Goal: Information Seeking & Learning: Check status

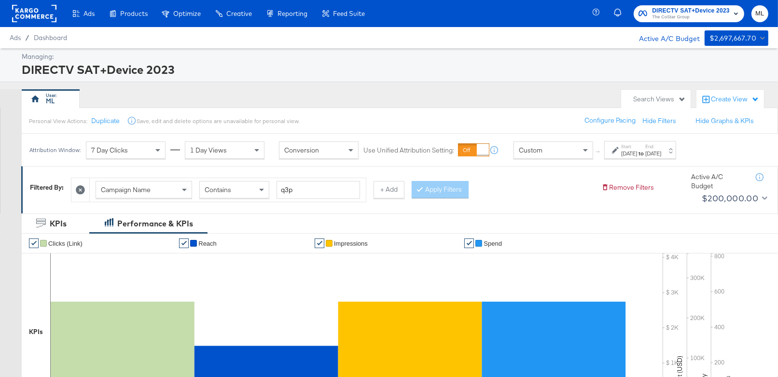
click at [637, 150] on div "[DATE]" at bounding box center [629, 154] width 16 height 8
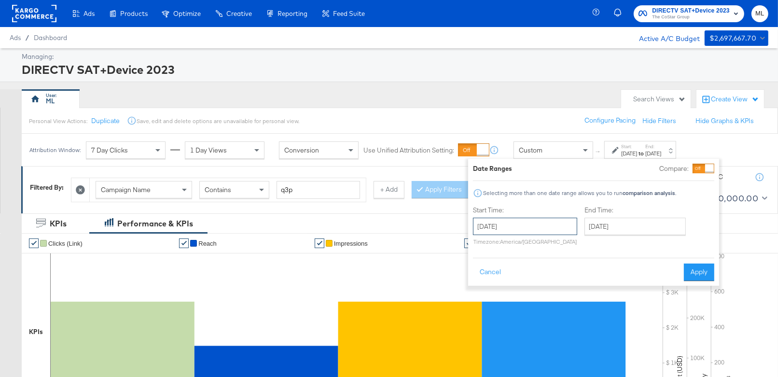
click at [545, 227] on input "[DATE]" at bounding box center [525, 226] width 104 height 17
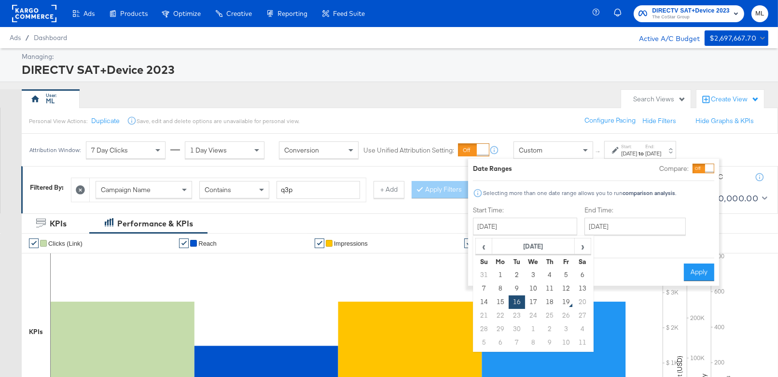
click at [556, 300] on td "18" at bounding box center [550, 303] width 16 height 14
type input "[DATE]"
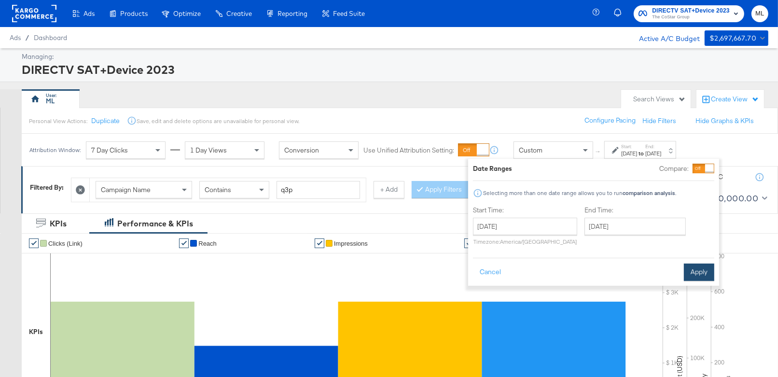
click at [695, 273] on button "Apply" at bounding box center [699, 272] width 30 height 17
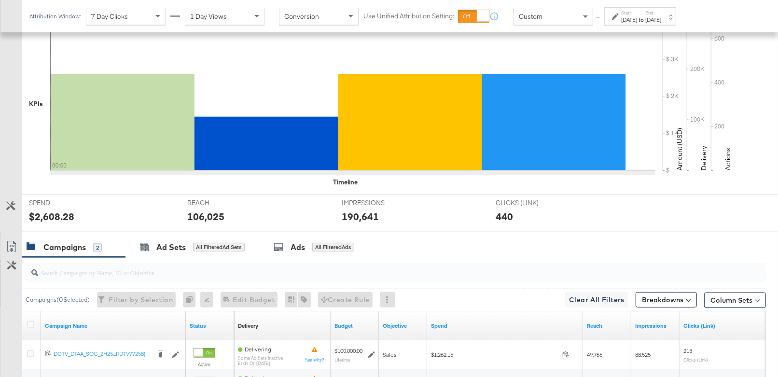
scroll to position [346, 0]
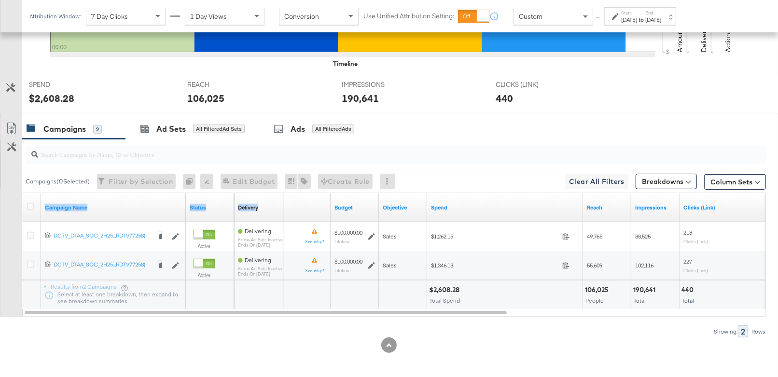
drag, startPoint x: 183, startPoint y: 203, endPoint x: 287, endPoint y: 201, distance: 104.3
click at [22, 193] on div "Campaign Name Status Delivery Sorting Unavailable Budget Objective Spend Reach …" at bounding box center [22, 193] width 0 height 0
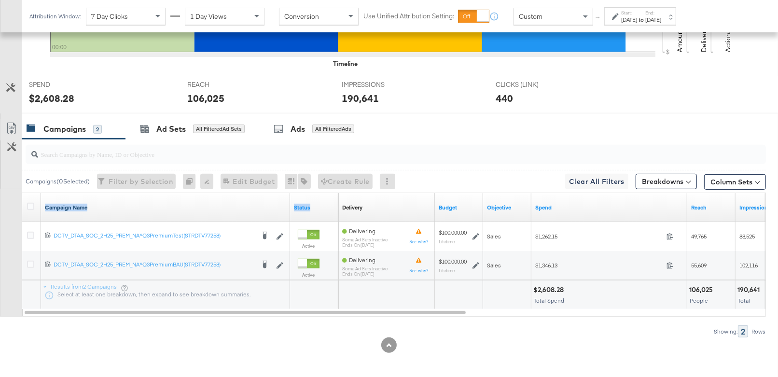
click at [232, 204] on link "Campaign Name" at bounding box center [165, 208] width 241 height 8
click at [232, 204] on link "Campaign Name ↓" at bounding box center [165, 208] width 241 height 8
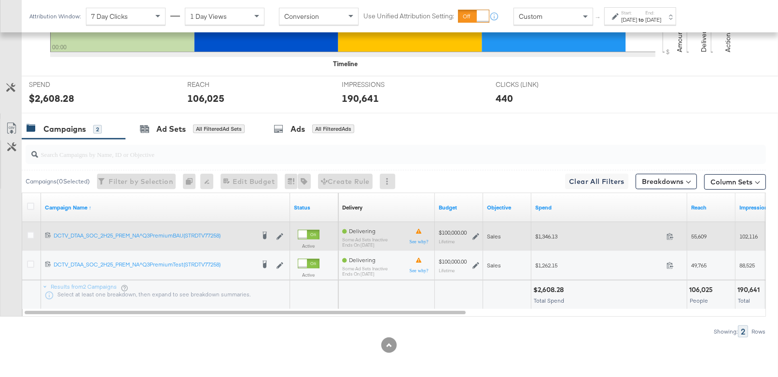
click at [548, 233] on span "$1,346.13" at bounding box center [599, 236] width 127 height 7
copy span "1,346.13"
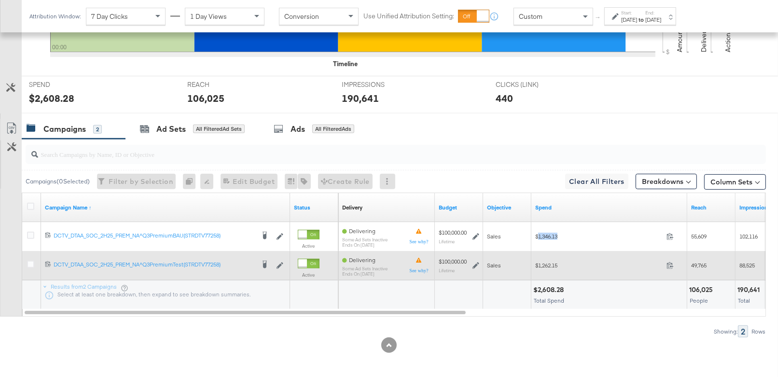
click at [546, 263] on span "$1,262.15" at bounding box center [599, 265] width 127 height 7
copy span "1,262.15"
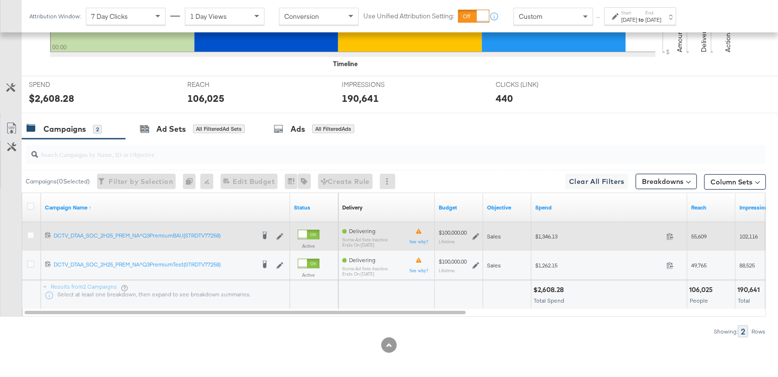
click at [699, 233] on span "55,609" at bounding box center [699, 236] width 15 height 7
copy span "55,609"
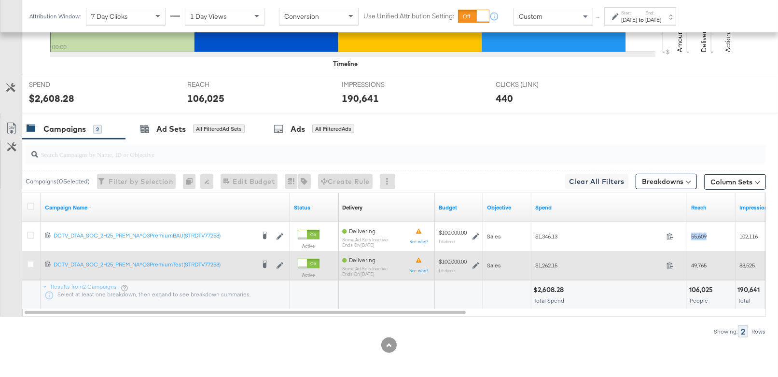
click at [700, 262] on span "49,765" at bounding box center [699, 265] width 15 height 7
copy span "49,765"
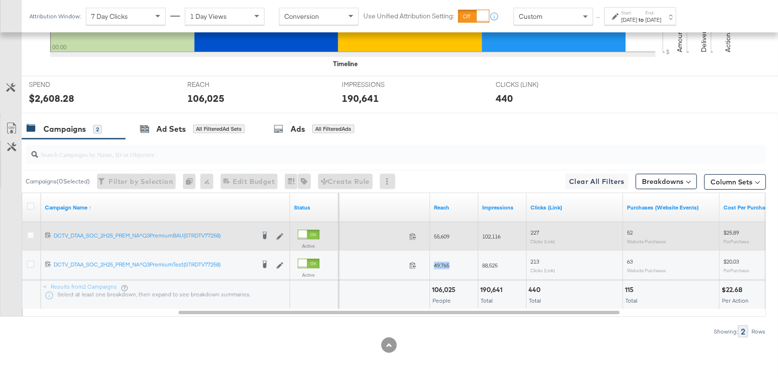
click at [487, 237] on span "102,116" at bounding box center [491, 236] width 18 height 7
copy span "102,116"
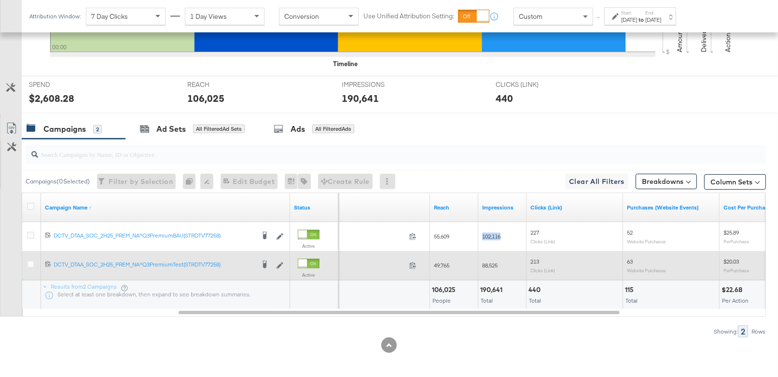
click at [492, 262] on span "88,525" at bounding box center [489, 265] width 15 height 7
copy span "88,525"
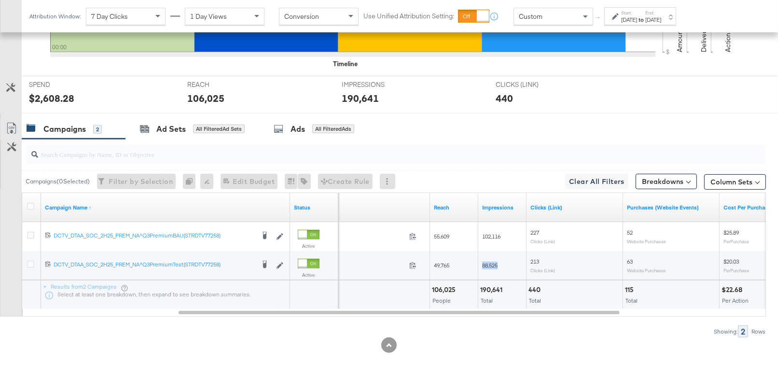
click at [634, 18] on div "[DATE]" at bounding box center [629, 20] width 16 height 8
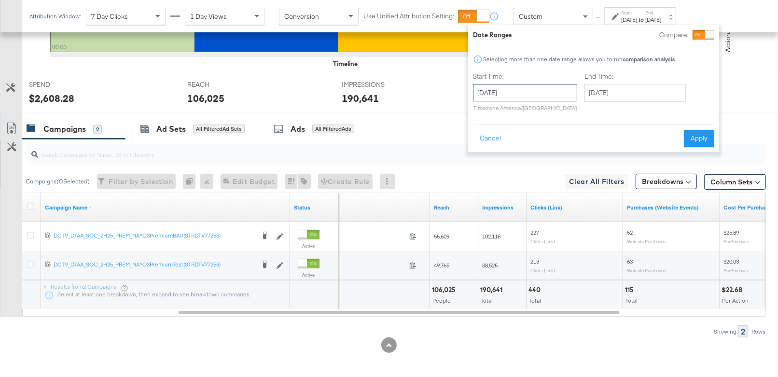
click at [565, 86] on input "[DATE]" at bounding box center [525, 92] width 104 height 17
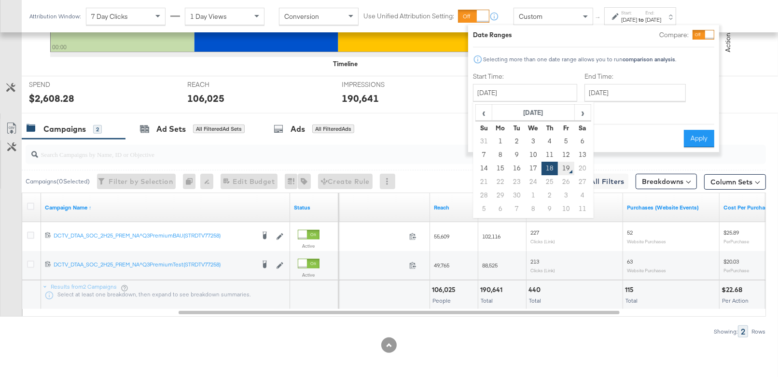
click at [564, 169] on td "19" at bounding box center [566, 169] width 16 height 14
type input "[DATE]"
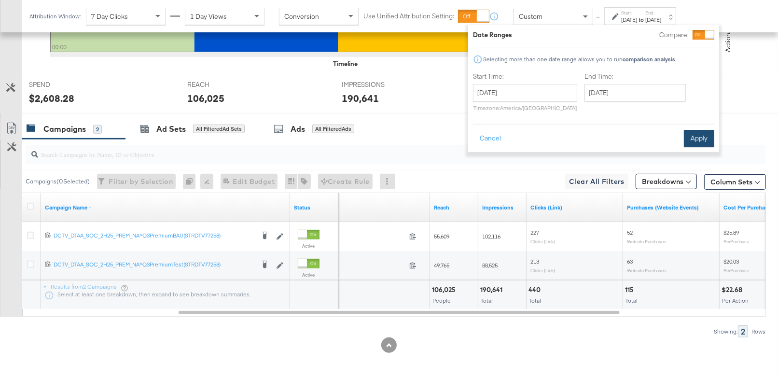
click at [704, 142] on button "Apply" at bounding box center [699, 138] width 30 height 17
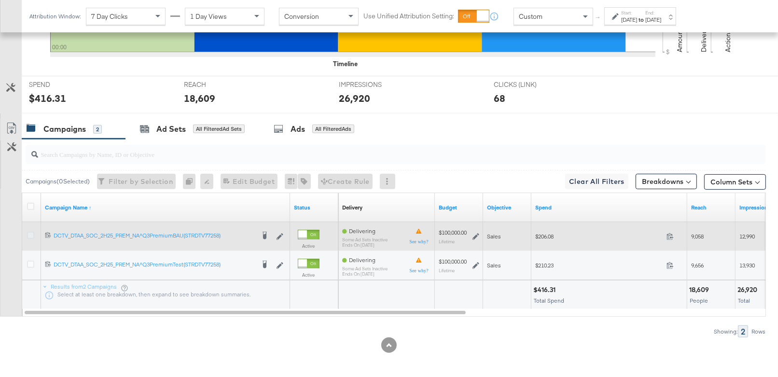
click at [29, 235] on icon at bounding box center [30, 235] width 7 height 7
click at [0, 0] on input "checkbox" at bounding box center [0, 0] width 0 height 0
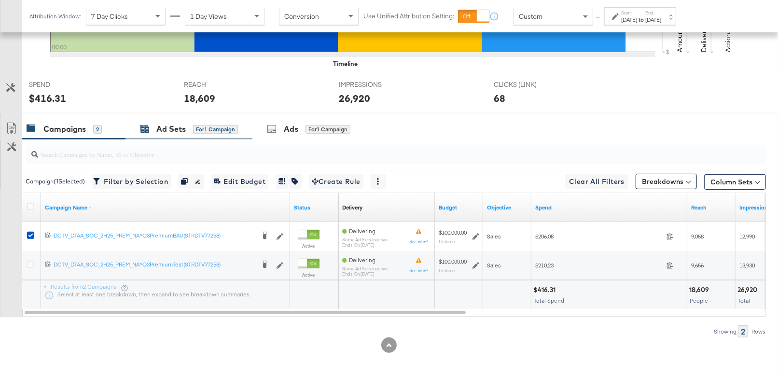
click at [173, 129] on div "Ad Sets" at bounding box center [170, 129] width 29 height 11
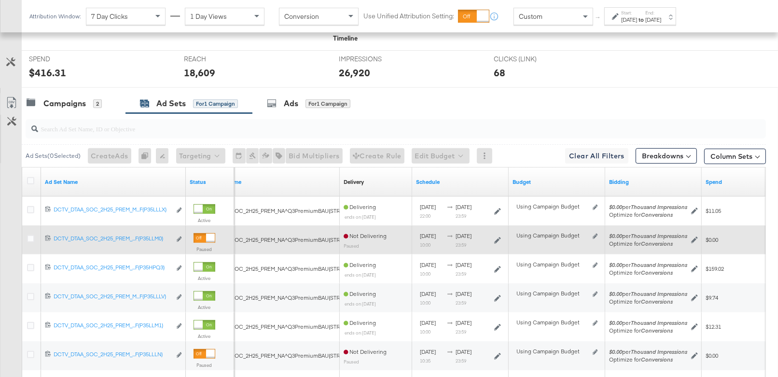
scroll to position [373, 0]
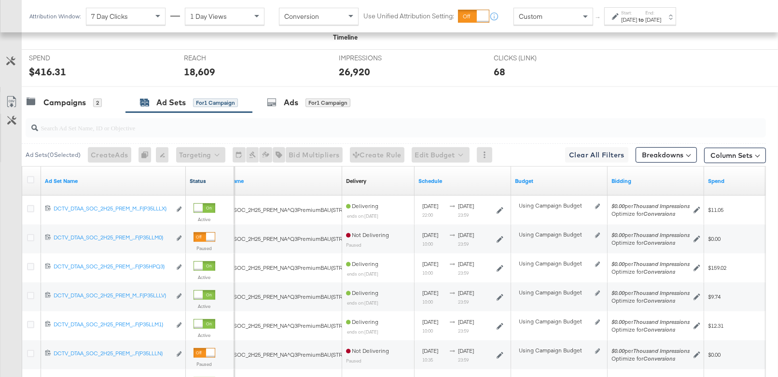
click at [201, 177] on link "Status" at bounding box center [210, 181] width 41 height 8
click at [201, 177] on link "Status ↑" at bounding box center [210, 181] width 41 height 8
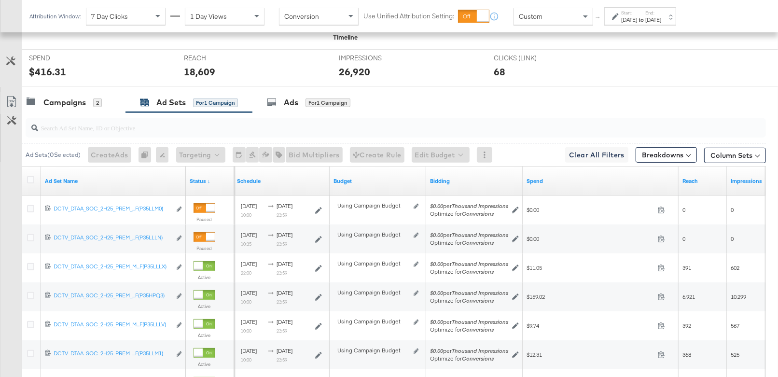
click at [636, 18] on div "[DATE]" at bounding box center [629, 20] width 16 height 8
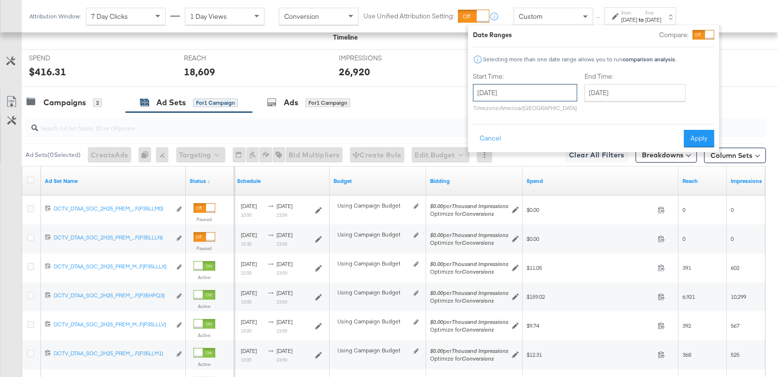
click at [536, 90] on input "[DATE]" at bounding box center [525, 92] width 104 height 17
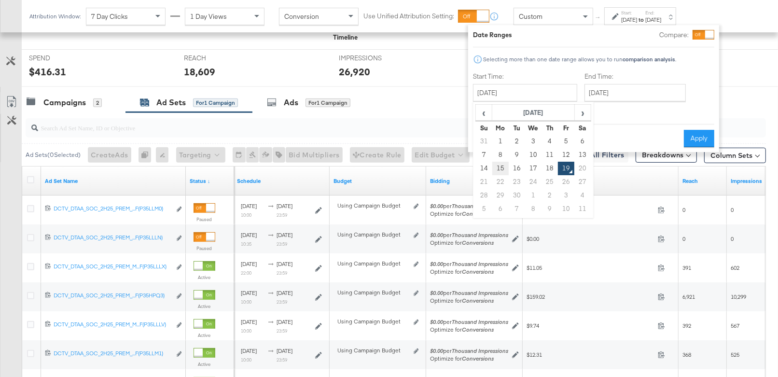
click at [500, 169] on td "15" at bounding box center [501, 169] width 16 height 14
type input "[DATE]"
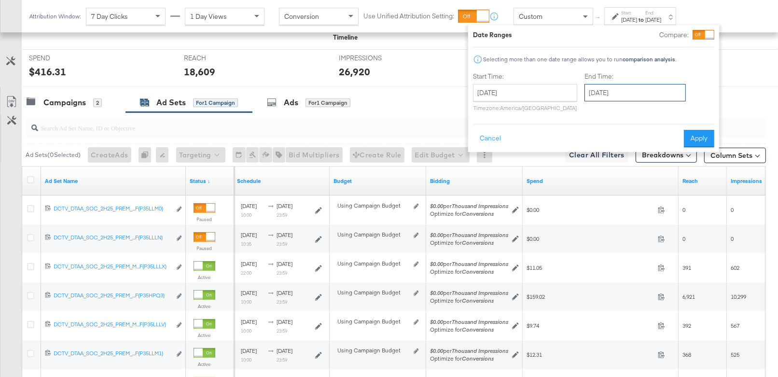
click at [605, 91] on input "[DATE]" at bounding box center [635, 92] width 101 height 17
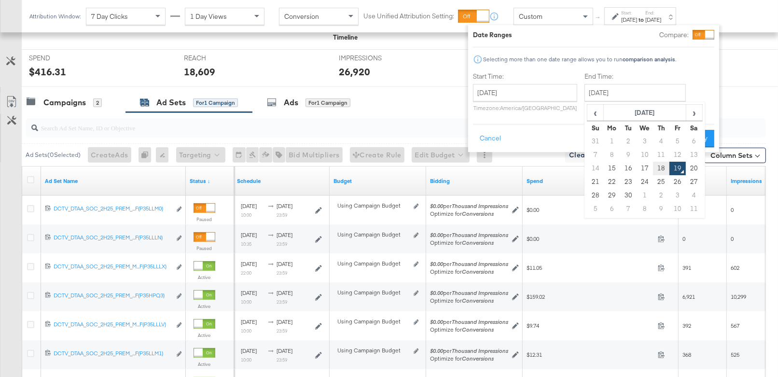
click at [657, 165] on td "18" at bounding box center [661, 169] width 16 height 14
type input "[DATE]"
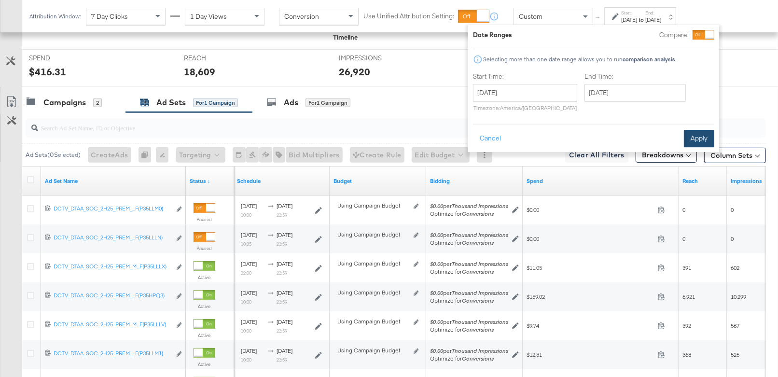
click at [691, 135] on button "Apply" at bounding box center [699, 138] width 30 height 17
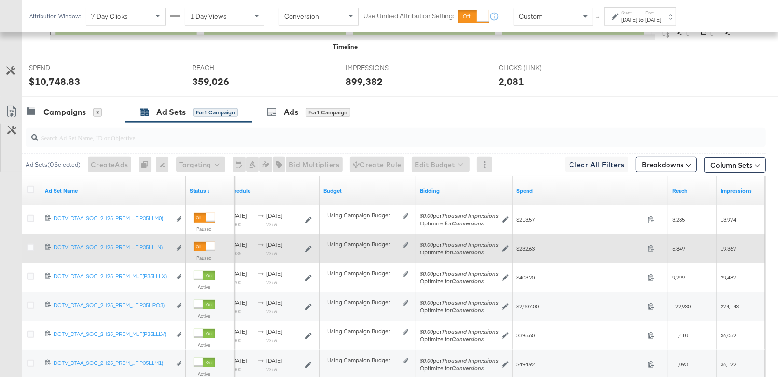
scroll to position [349, 0]
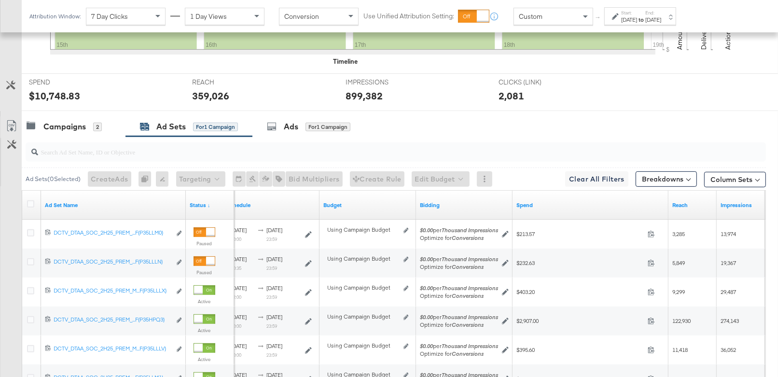
click at [637, 22] on div "[DATE]" at bounding box center [629, 20] width 16 height 8
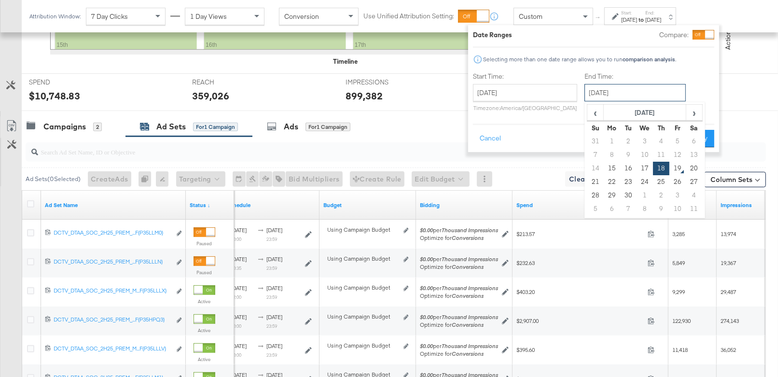
click at [613, 95] on input "[DATE]" at bounding box center [635, 92] width 101 height 17
click at [541, 86] on input "[DATE]" at bounding box center [525, 92] width 104 height 17
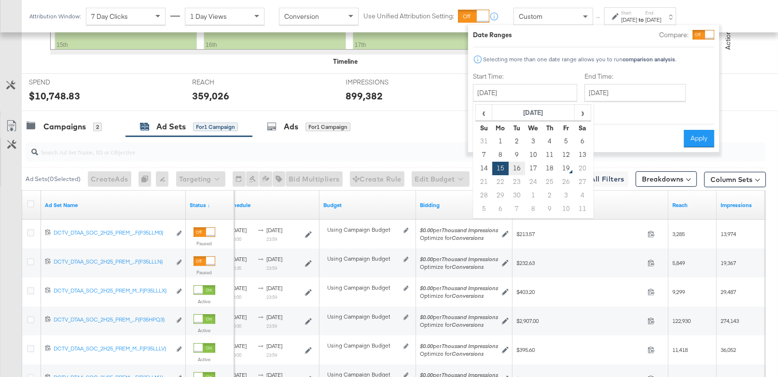
click at [516, 166] on td "16" at bounding box center [517, 169] width 16 height 14
type input "[DATE]"
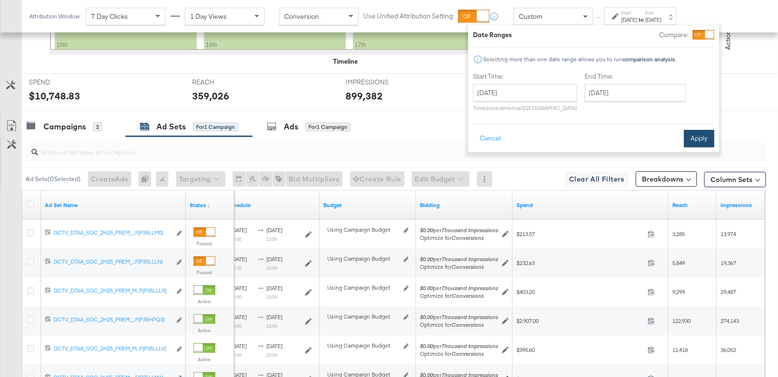
click at [708, 137] on button "Apply" at bounding box center [699, 138] width 30 height 17
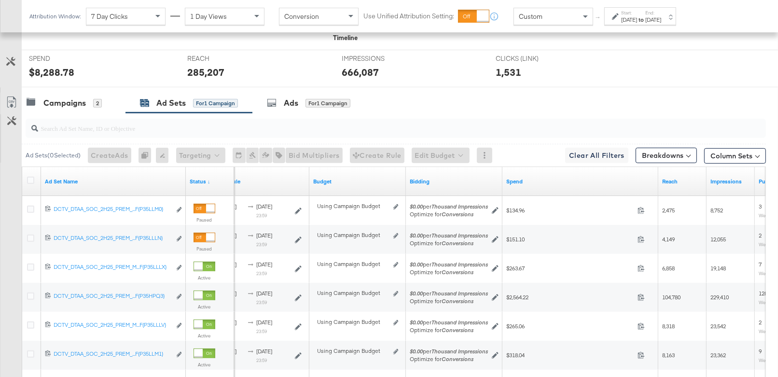
scroll to position [345, 0]
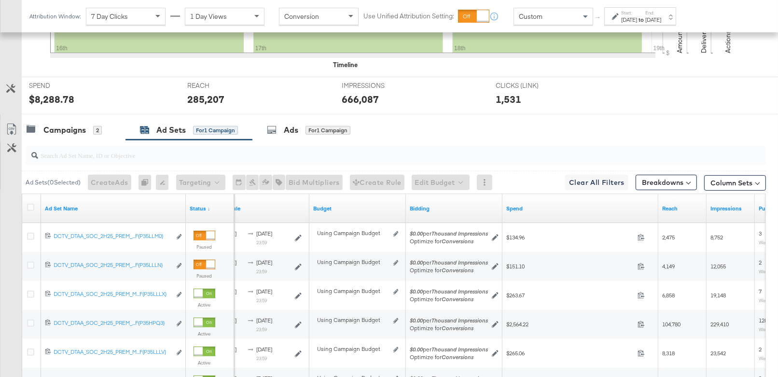
click at [637, 23] on div "[DATE]" at bounding box center [629, 20] width 16 height 8
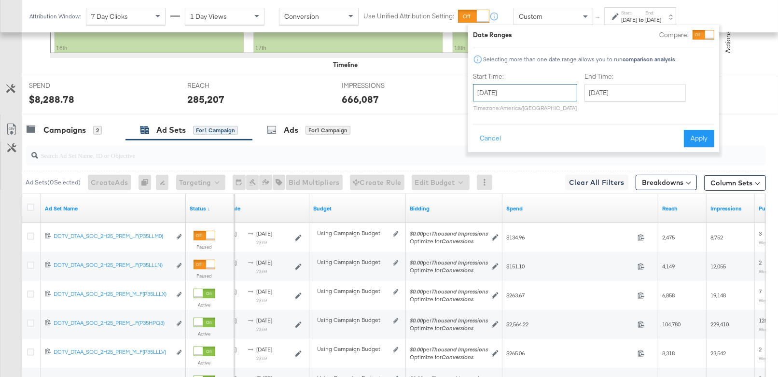
click at [540, 91] on input "[DATE]" at bounding box center [525, 92] width 104 height 17
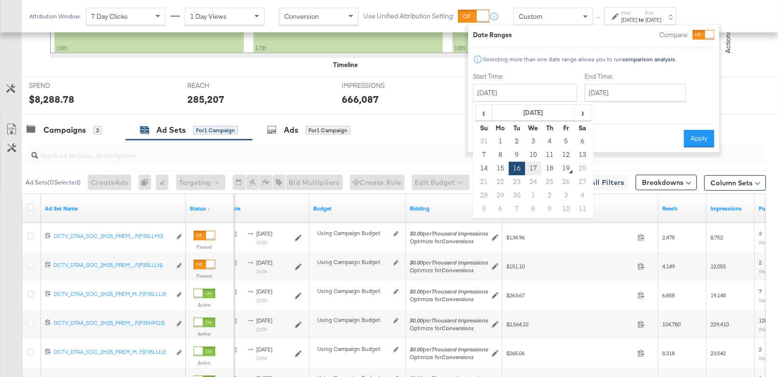
click at [536, 165] on td "17" at bounding box center [533, 169] width 16 height 14
type input "[DATE]"
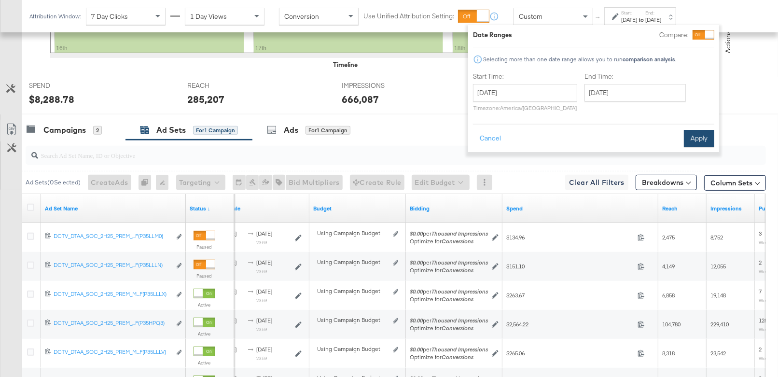
click at [700, 132] on button "Apply" at bounding box center [699, 138] width 30 height 17
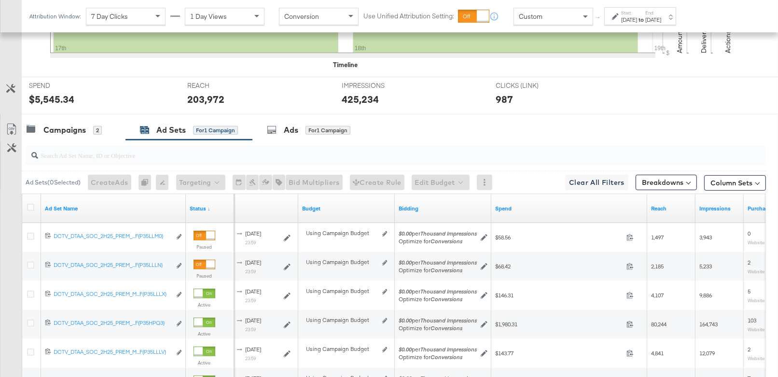
scroll to position [491, 0]
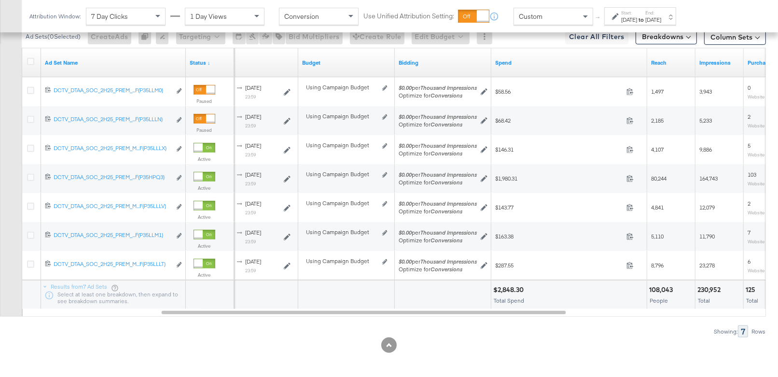
click at [629, 17] on div "[DATE]" at bounding box center [629, 20] width 16 height 8
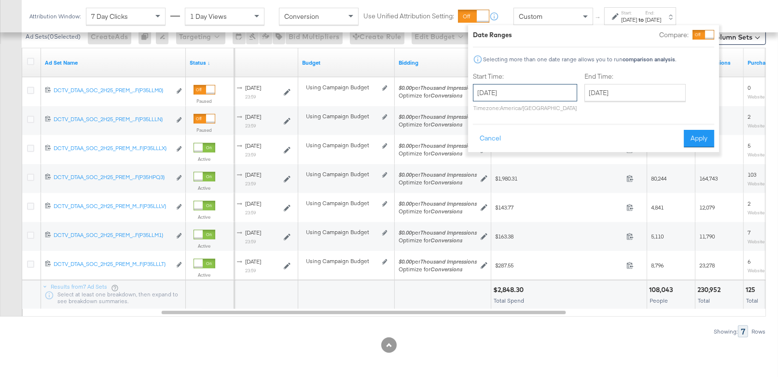
click at [547, 94] on input "[DATE]" at bounding box center [525, 92] width 104 height 17
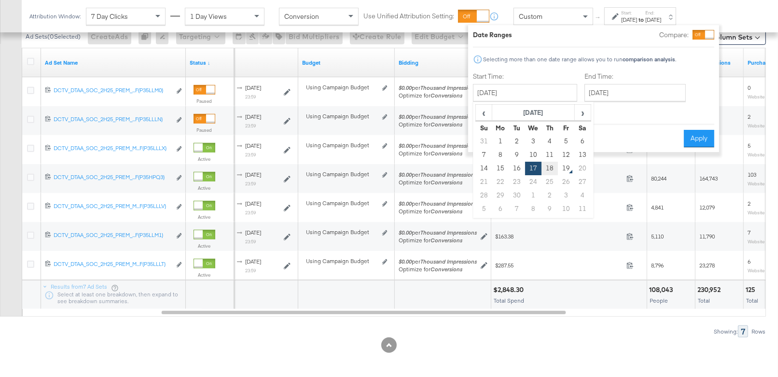
click at [550, 167] on td "18" at bounding box center [550, 169] width 16 height 14
type input "[DATE]"
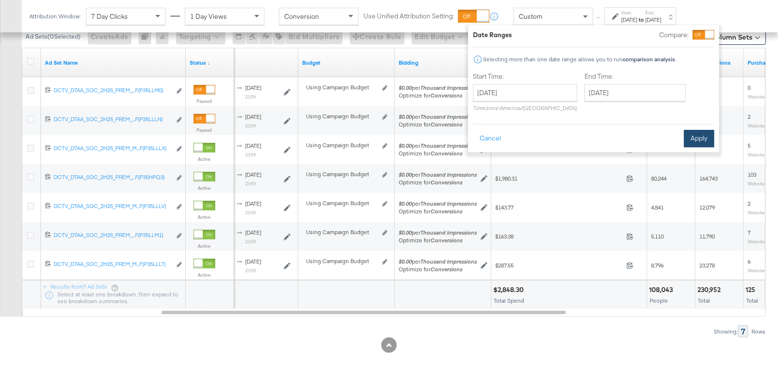
click at [692, 136] on button "Apply" at bounding box center [699, 138] width 30 height 17
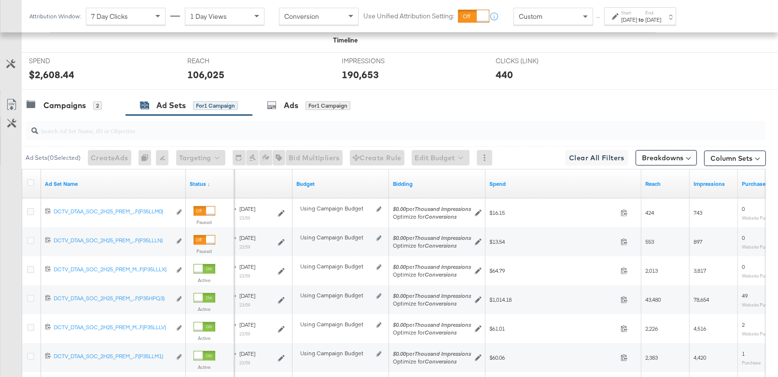
scroll to position [355, 0]
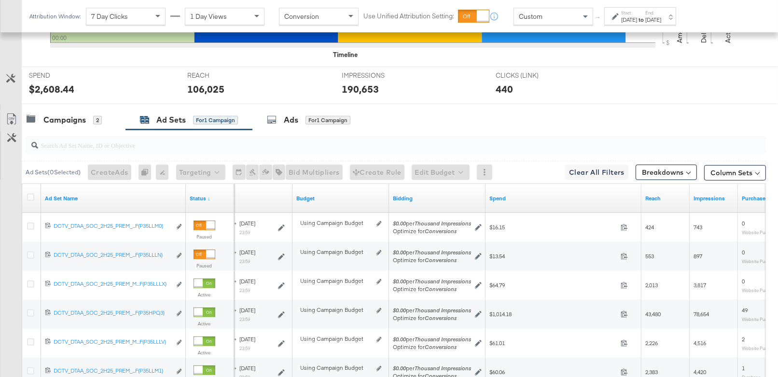
click at [637, 13] on label "Start:" at bounding box center [629, 13] width 16 height 6
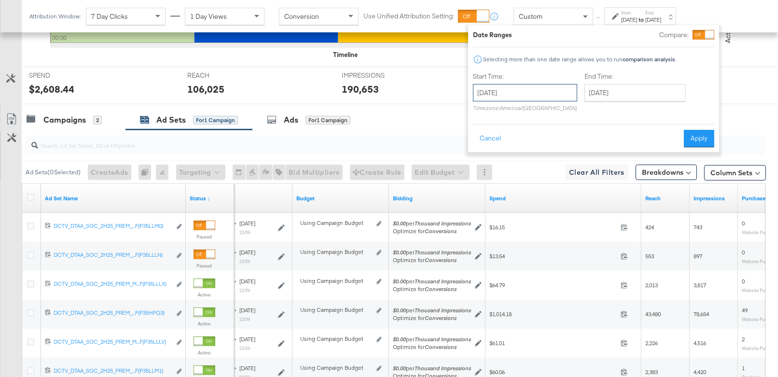
click at [557, 91] on input "[DATE]" at bounding box center [525, 92] width 104 height 17
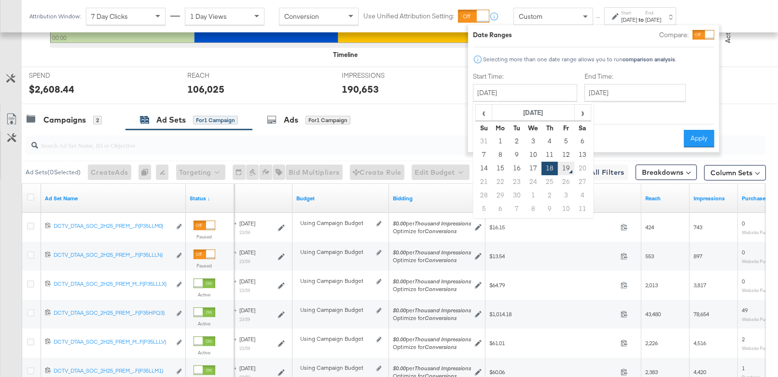
click at [565, 170] on td "19" at bounding box center [566, 169] width 16 height 14
type input "[DATE]"
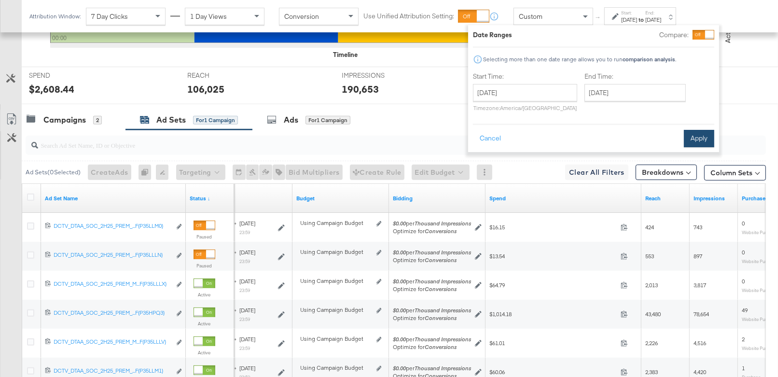
click at [699, 136] on button "Apply" at bounding box center [699, 138] width 30 height 17
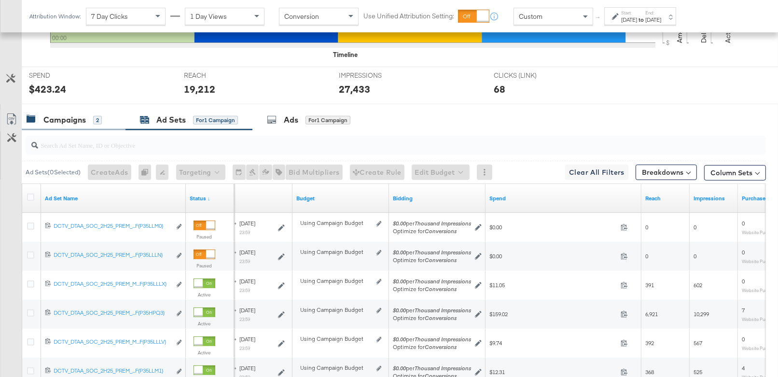
click at [61, 116] on div "Campaigns" at bounding box center [64, 119] width 42 height 11
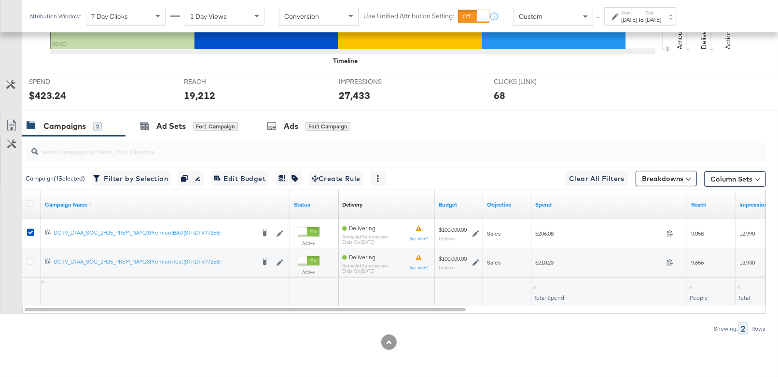
scroll to position [346, 0]
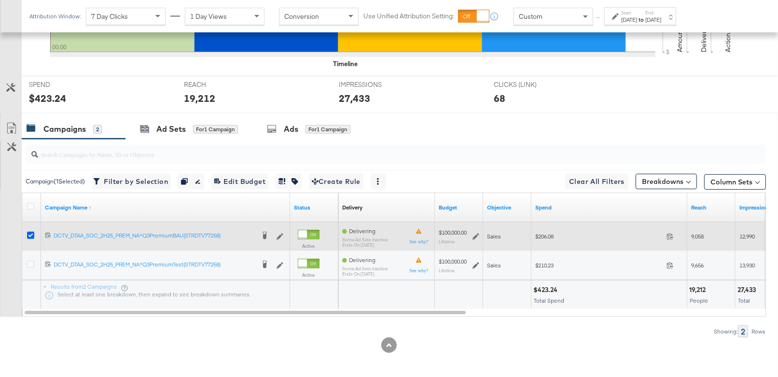
click at [28, 235] on icon at bounding box center [30, 235] width 7 height 7
click at [0, 0] on input "checkbox" at bounding box center [0, 0] width 0 height 0
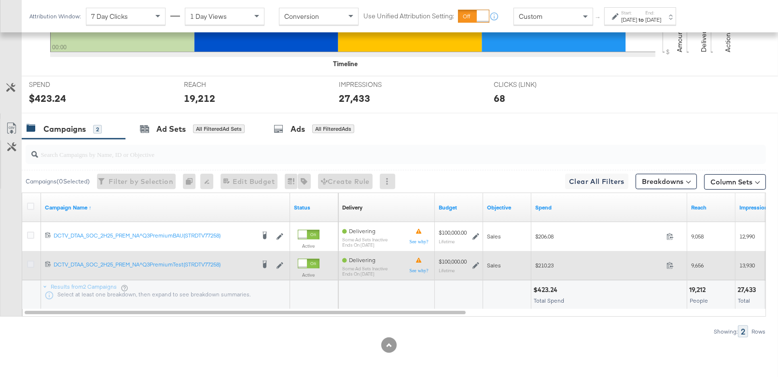
click at [30, 261] on icon at bounding box center [30, 264] width 7 height 7
click at [0, 0] on input "checkbox" at bounding box center [0, 0] width 0 height 0
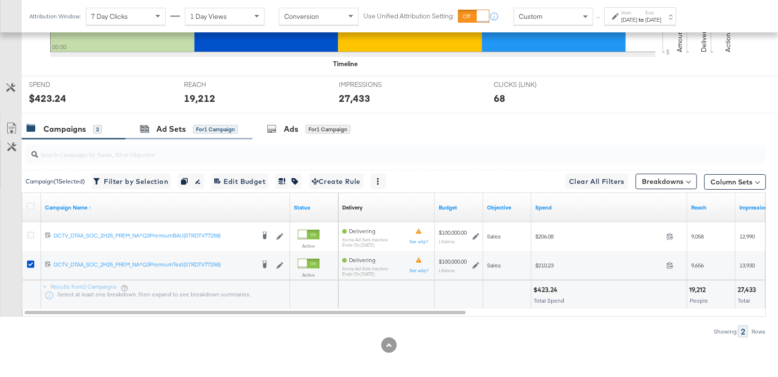
click at [183, 134] on div "Ad Sets for 1 Campaign" at bounding box center [189, 129] width 127 height 21
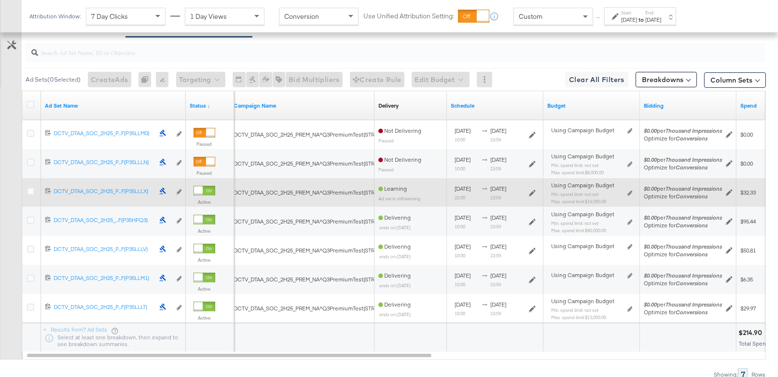
scroll to position [463, 0]
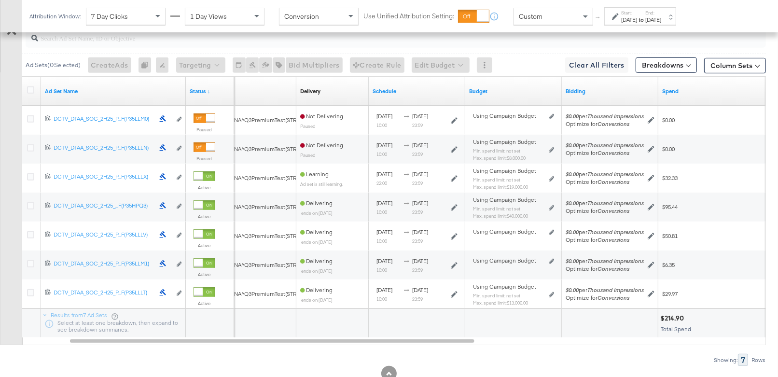
click at [630, 24] on div "Start: [DATE] to End: [DATE]" at bounding box center [641, 16] width 72 height 18
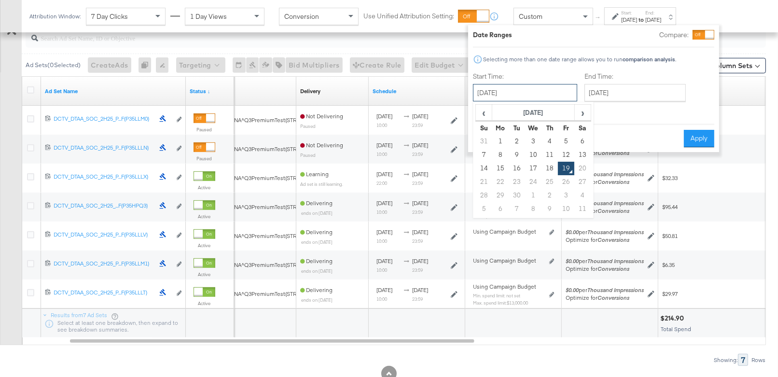
click at [535, 97] on input "[DATE]" at bounding box center [525, 92] width 104 height 17
click at [546, 168] on td "18" at bounding box center [550, 169] width 16 height 14
type input "[DATE]"
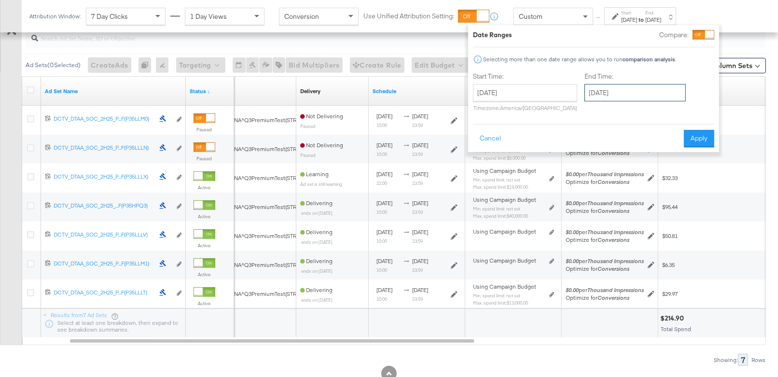
click at [595, 95] on input "[DATE]" at bounding box center [635, 92] width 101 height 17
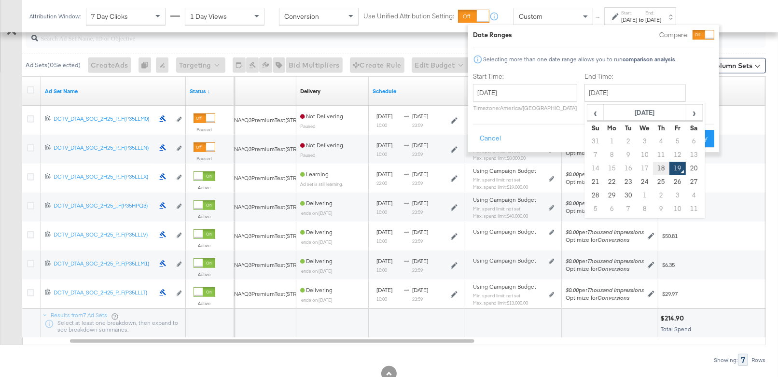
click at [663, 169] on td "18" at bounding box center [661, 169] width 16 height 14
type input "[DATE]"
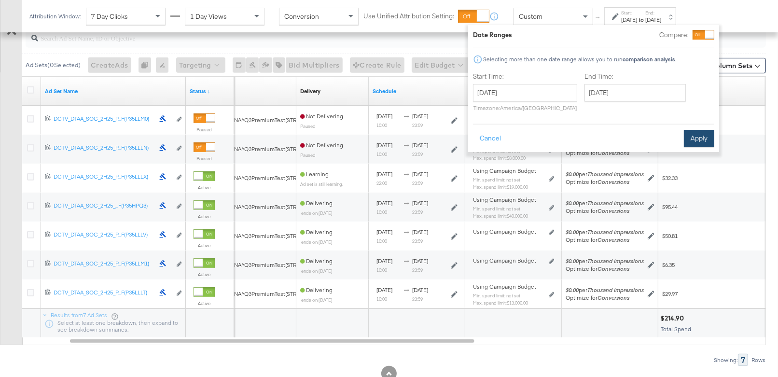
click at [699, 136] on button "Apply" at bounding box center [699, 138] width 30 height 17
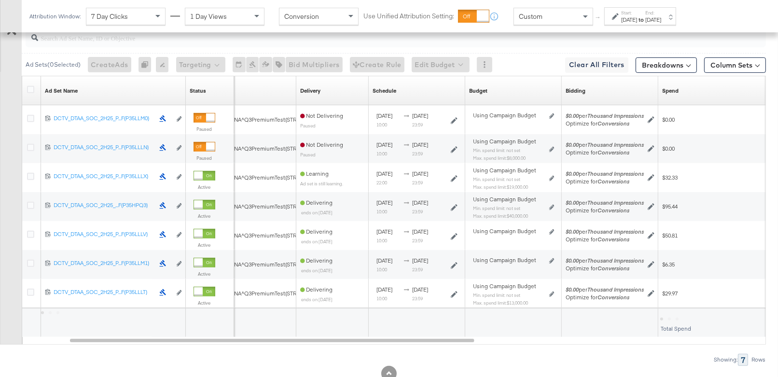
click at [699, 136] on div "$0.00 0" at bounding box center [737, 148] width 156 height 29
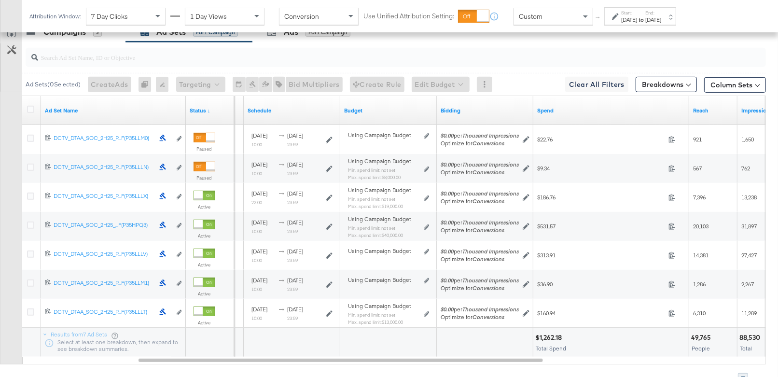
scroll to position [444, 0]
drag, startPoint x: 184, startPoint y: 108, endPoint x: 346, endPoint y: 111, distance: 161.8
click at [22, 96] on div "Ad Set Name Status ↓ Delivery Sorting Unavailable Schedule Budget Bidding Spend…" at bounding box center [22, 96] width 0 height 0
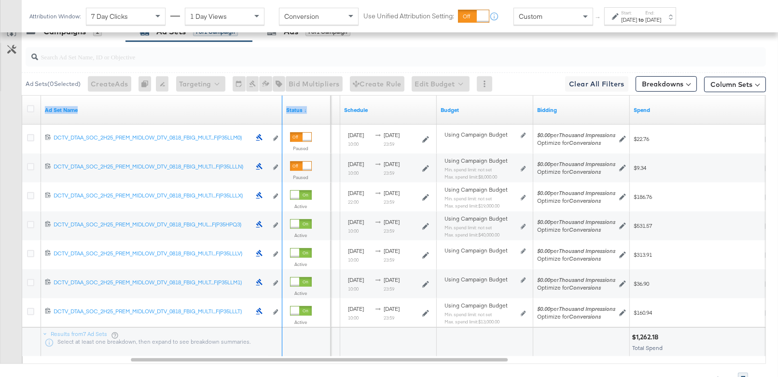
drag, startPoint x: 282, startPoint y: 103, endPoint x: 360, endPoint y: 98, distance: 78.9
click at [22, 96] on div "Ad Set Name Status ↓ Delivery Sorting Unavailable Schedule Budget Bidding Spend" at bounding box center [22, 96] width 0 height 0
